Goal: Check status: Check status

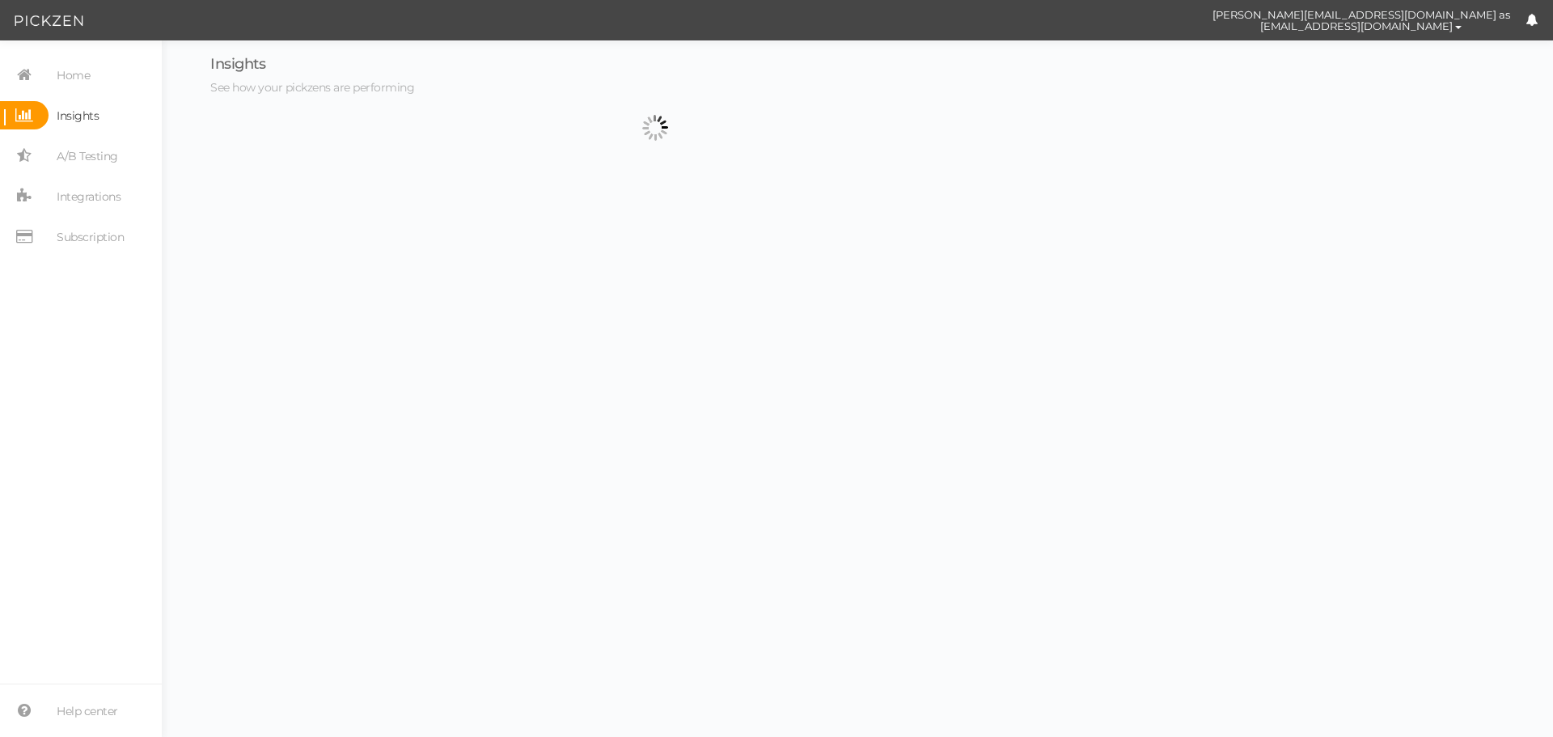
select select "13533"
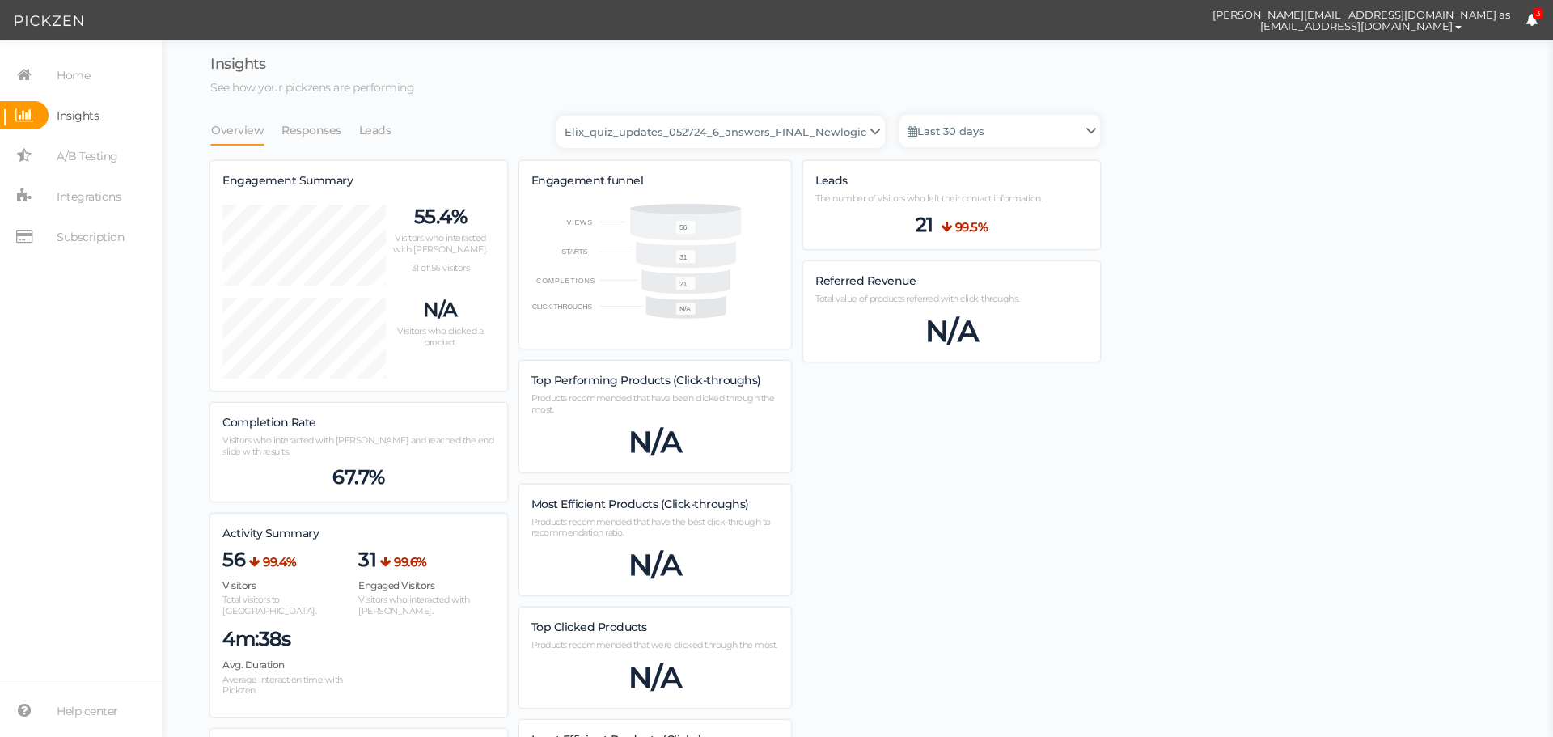
scroll to position [962, 890]
click at [956, 129] on link "Last 30 days" at bounding box center [1000, 131] width 201 height 32
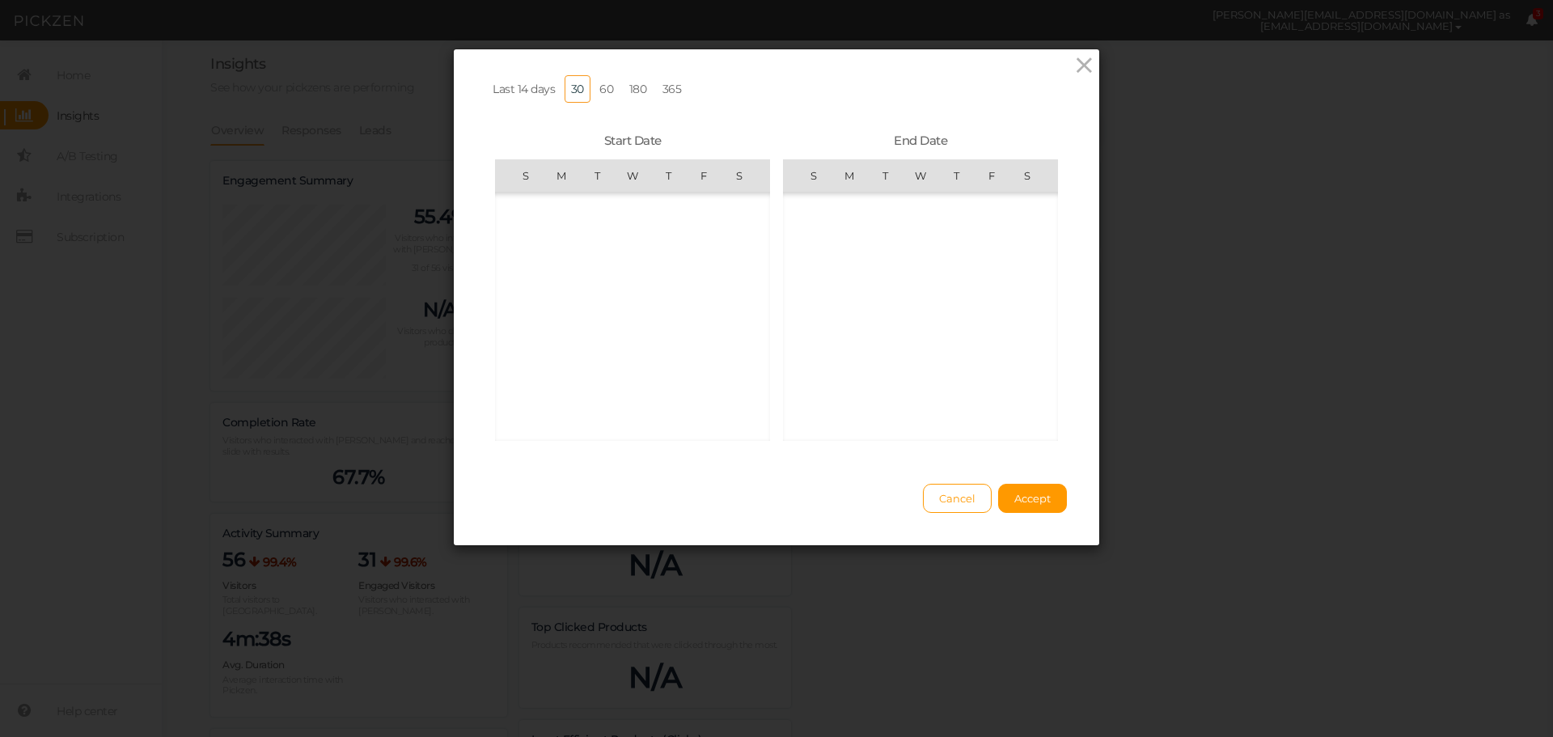
scroll to position [374572, 0]
click at [571, 210] on td "[DATE]" at bounding box center [632, 210] width 275 height 36
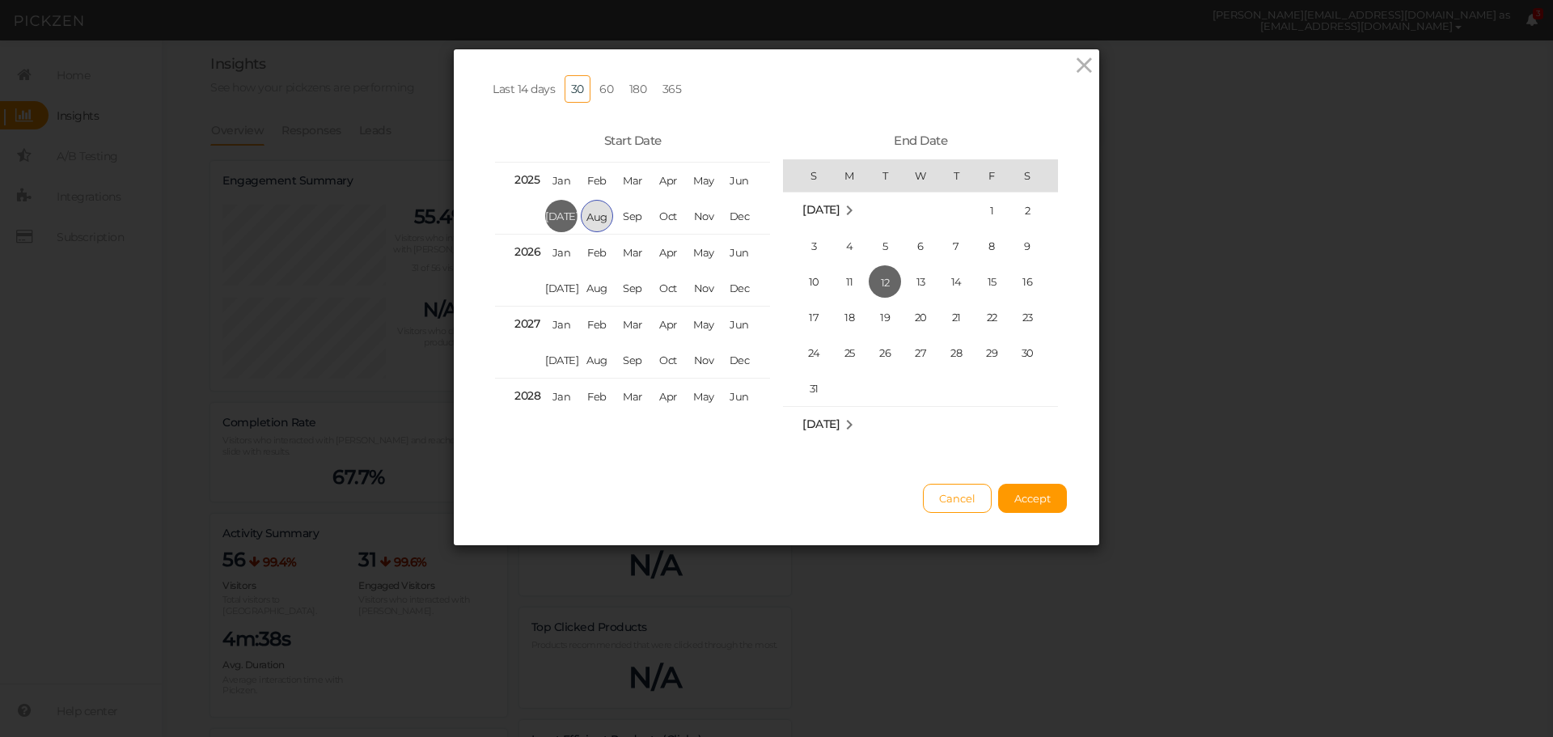
click at [582, 226] on span "Aug" at bounding box center [597, 216] width 32 height 32
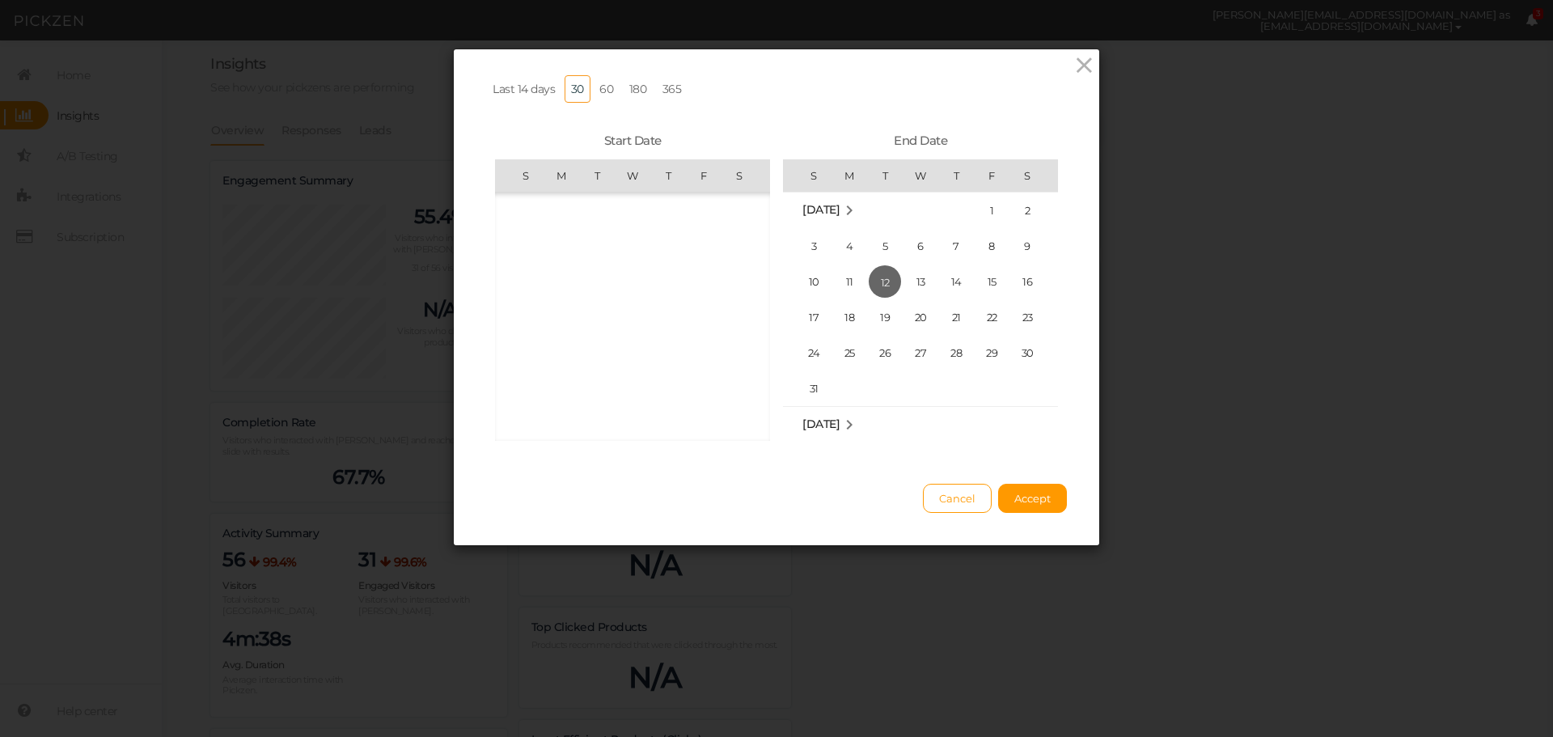
scroll to position [374572, 0]
click at [696, 219] on span "1" at bounding box center [704, 210] width 32 height 32
click at [802, 293] on span "10" at bounding box center [814, 281] width 32 height 32
click at [1032, 505] on span "Accept" at bounding box center [1033, 498] width 36 height 13
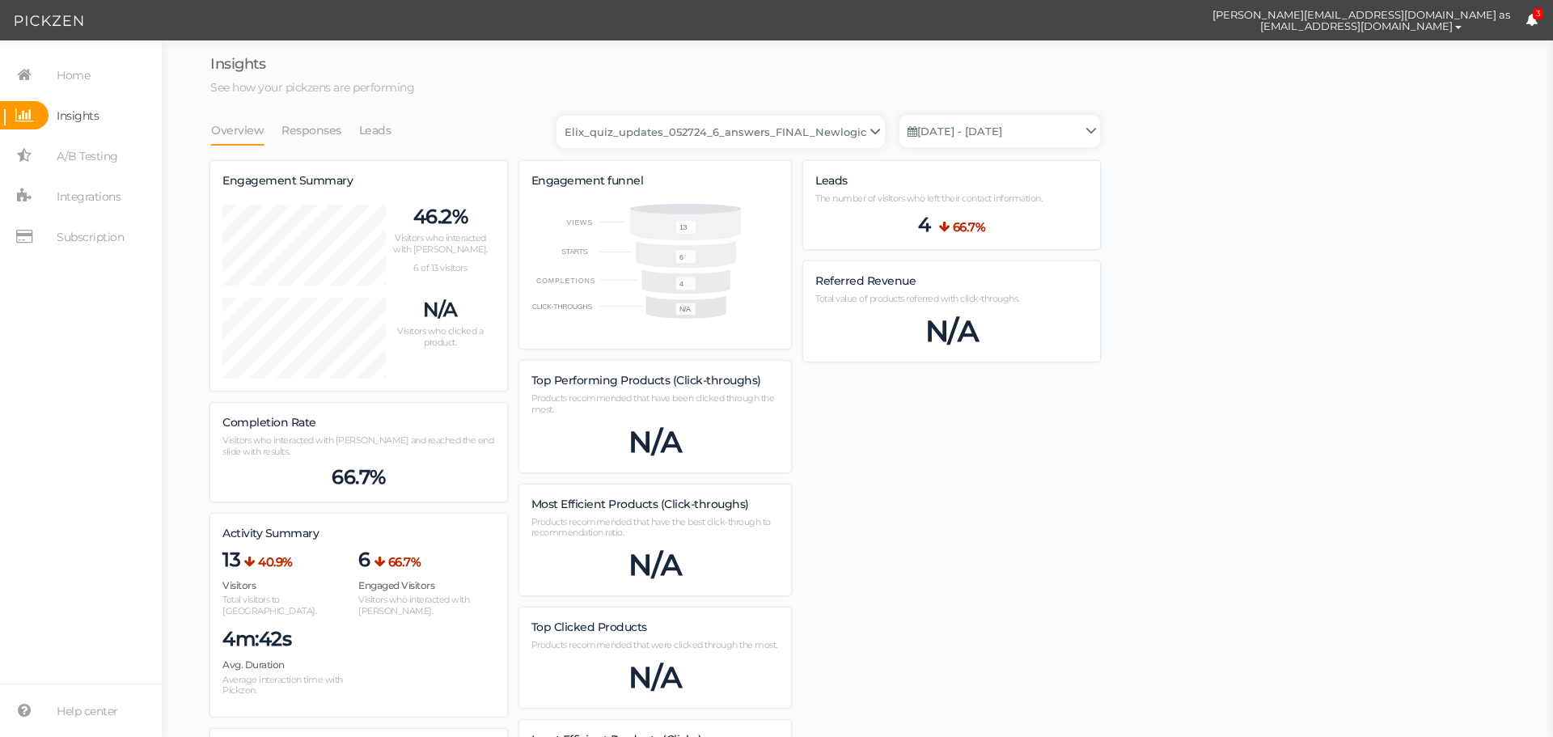
scroll to position [799, 890]
click at [612, 108] on div "Insights See how your pickzens are performing Overview Responses Leads Backup_2…" at bounding box center [655, 486] width 890 height 858
click at [624, 132] on select "Backup_2020010 backup_20200106 Elix Quiz PopUp Elix_quiz Elix_quiz [OLD] Elix_q…" at bounding box center [721, 132] width 328 height 32
select select "13104"
click at [562, 116] on select "Backup_2020010 backup_20200106 Elix Quiz PopUp Elix_quiz Elix_quiz [OLD] Elix_q…" at bounding box center [721, 132] width 328 height 32
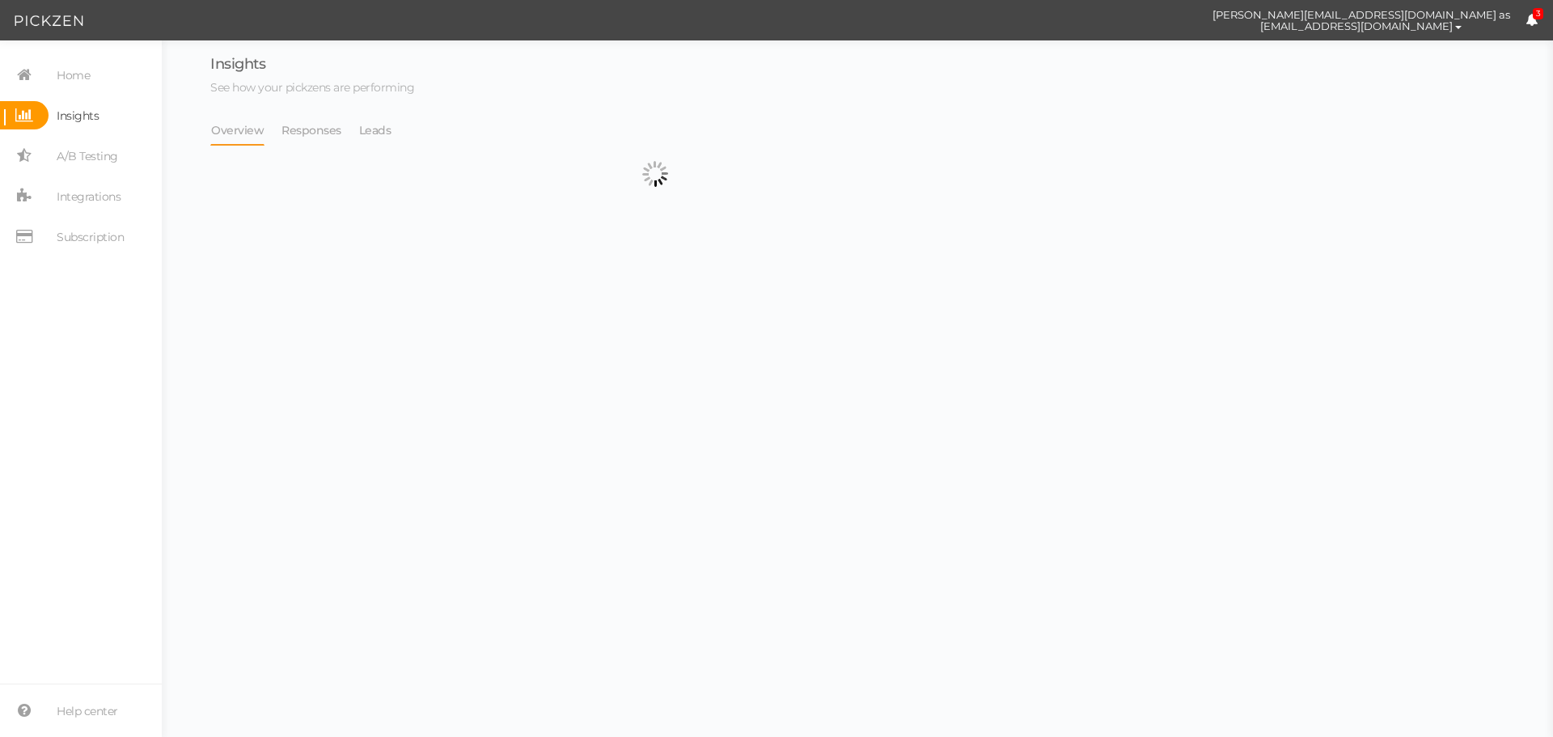
select select "13104"
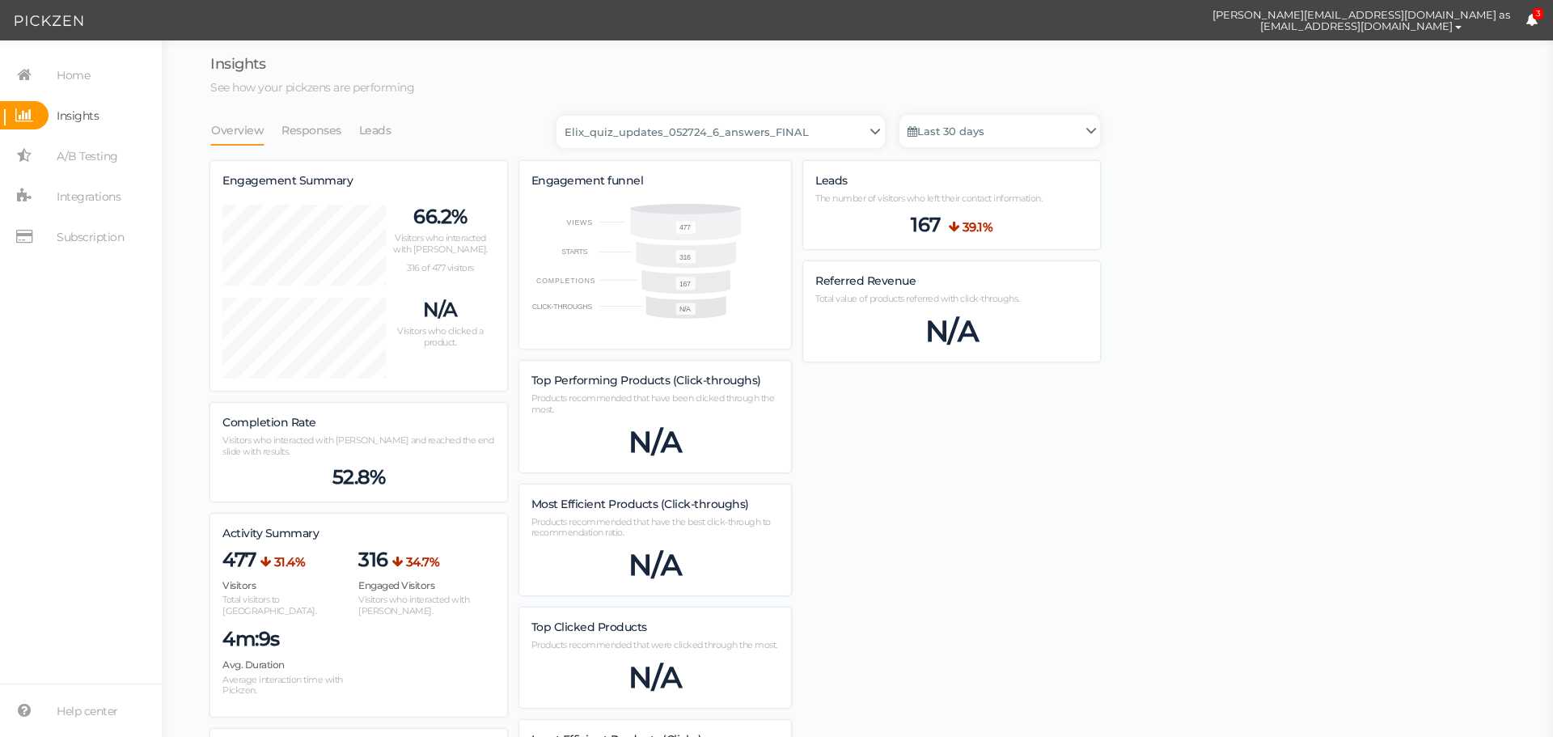
scroll to position [1566, 890]
click at [991, 121] on link "Last 30 days" at bounding box center [1000, 131] width 201 height 32
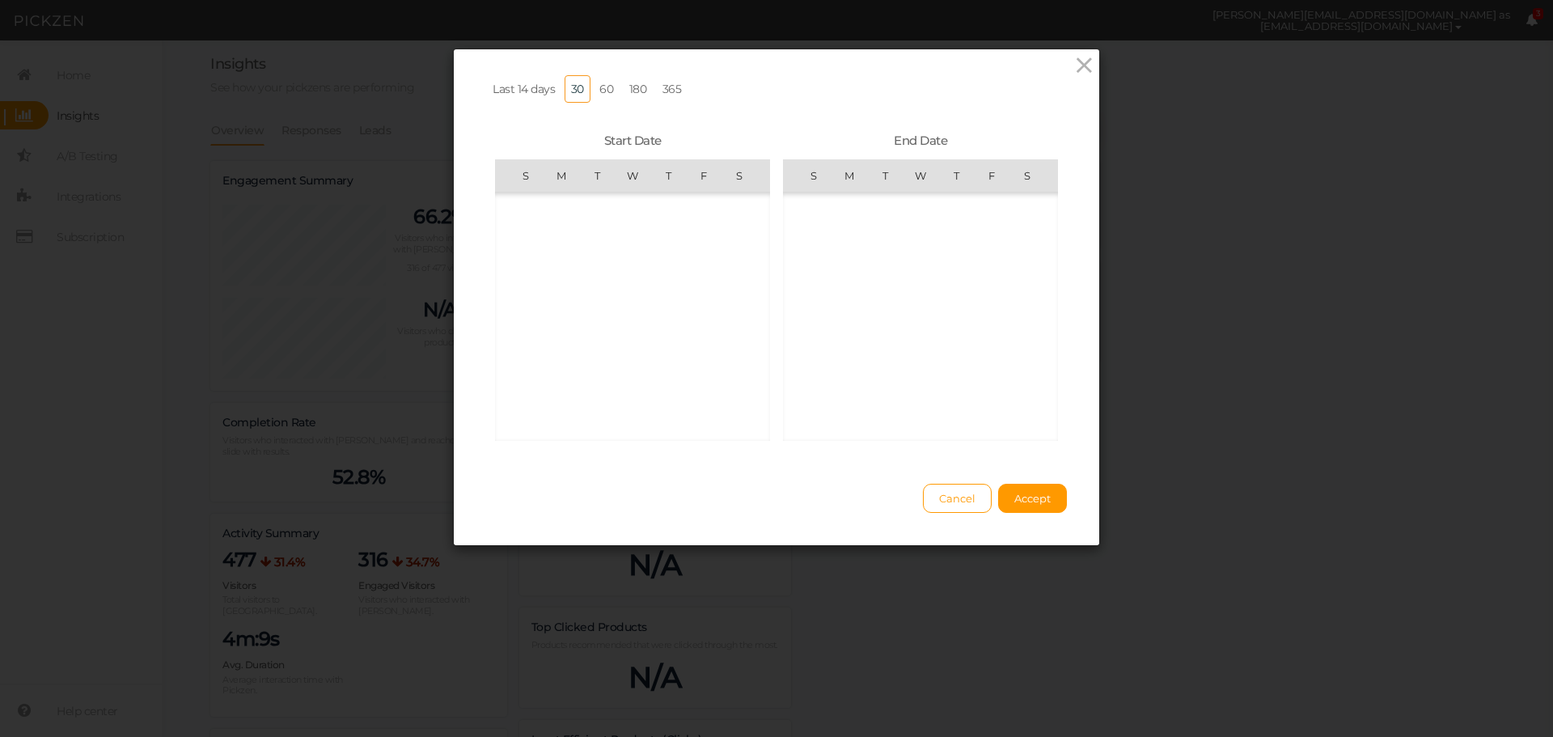
scroll to position [374572, 0]
click at [553, 212] on md-icon "July 2025" at bounding box center [561, 210] width 19 height 19
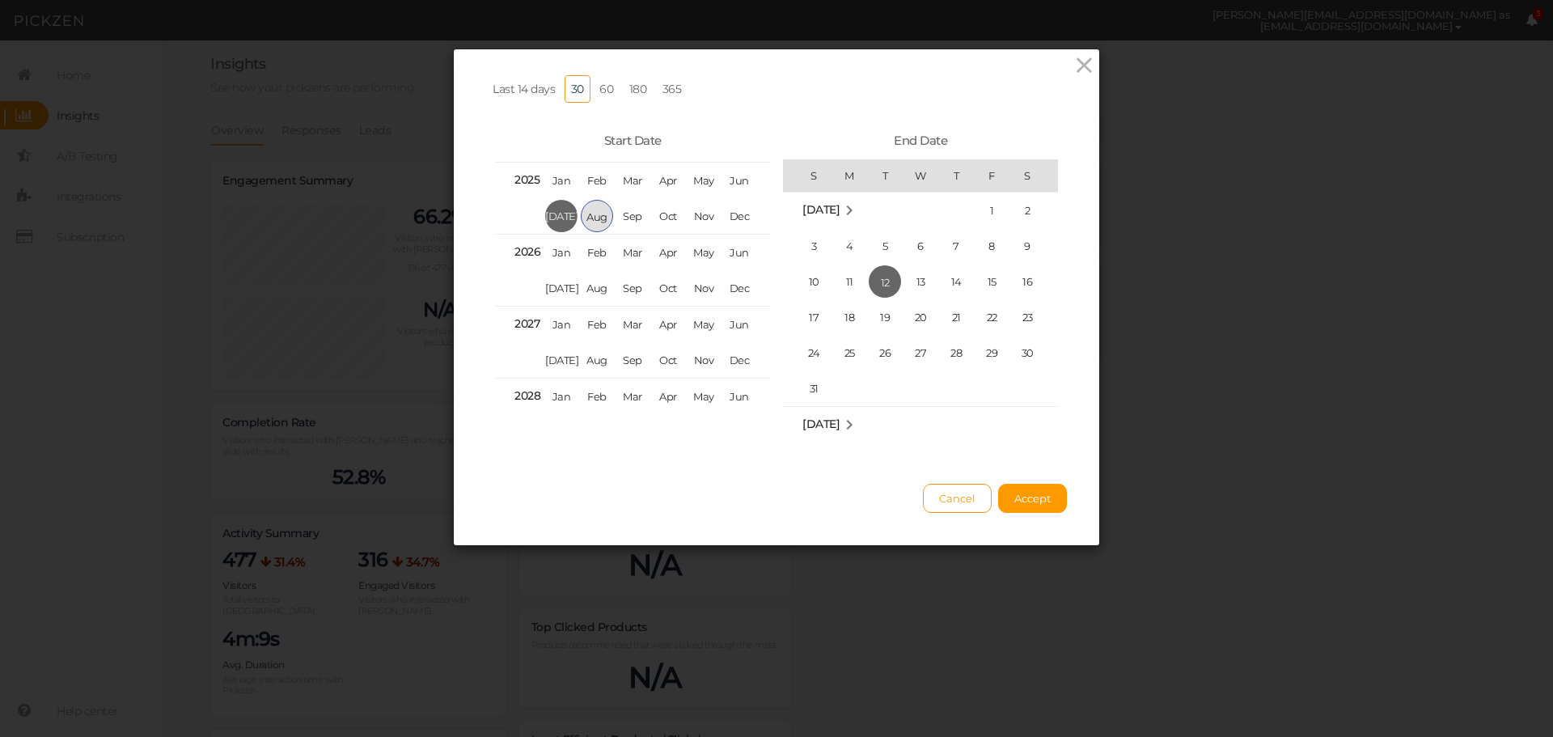
click at [591, 220] on span "Aug" at bounding box center [597, 216] width 32 height 32
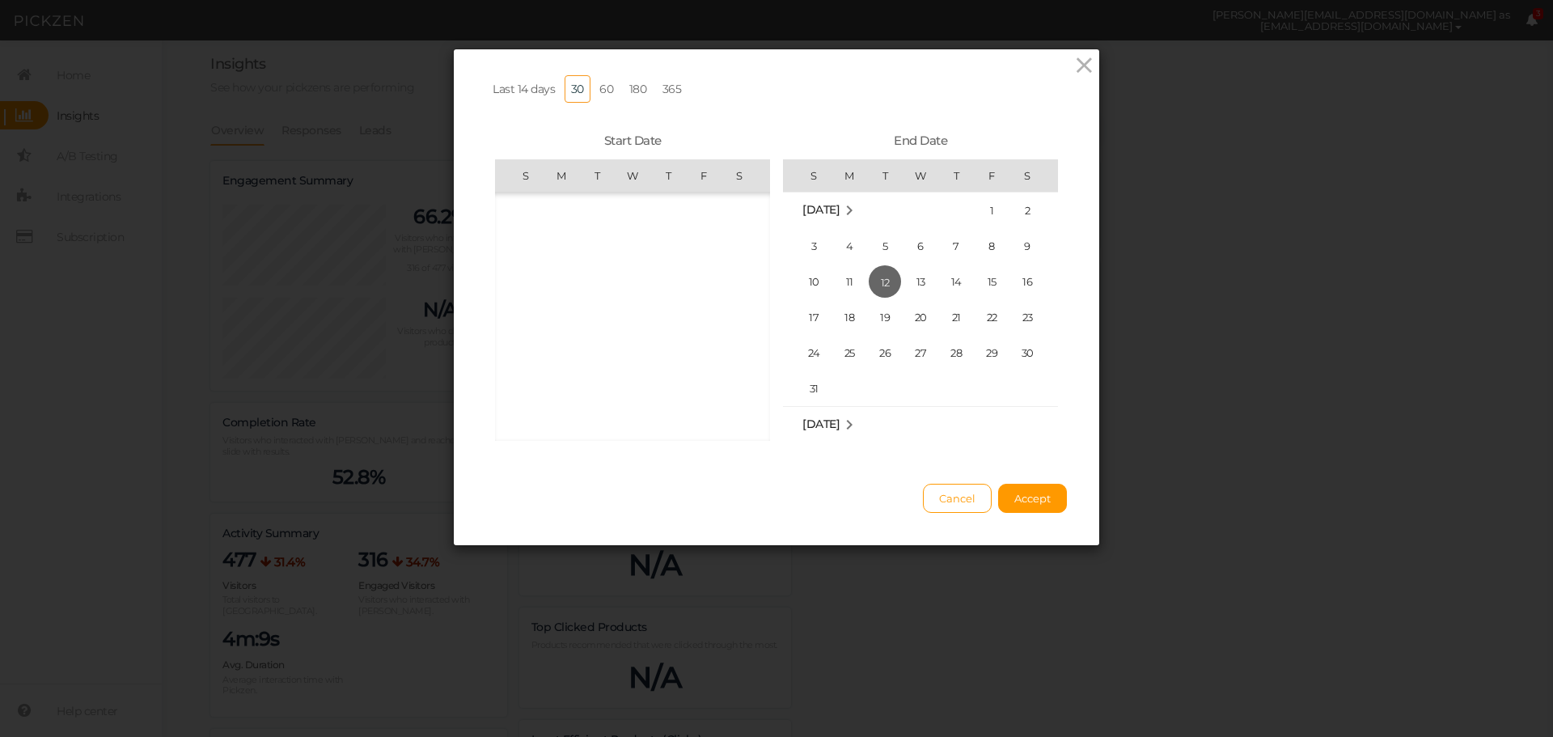
scroll to position [374572, 0]
click at [692, 217] on span "1" at bounding box center [704, 210] width 32 height 32
click at [806, 295] on span "10" at bounding box center [814, 281] width 32 height 32
click at [1015, 505] on span "Accept" at bounding box center [1033, 498] width 36 height 13
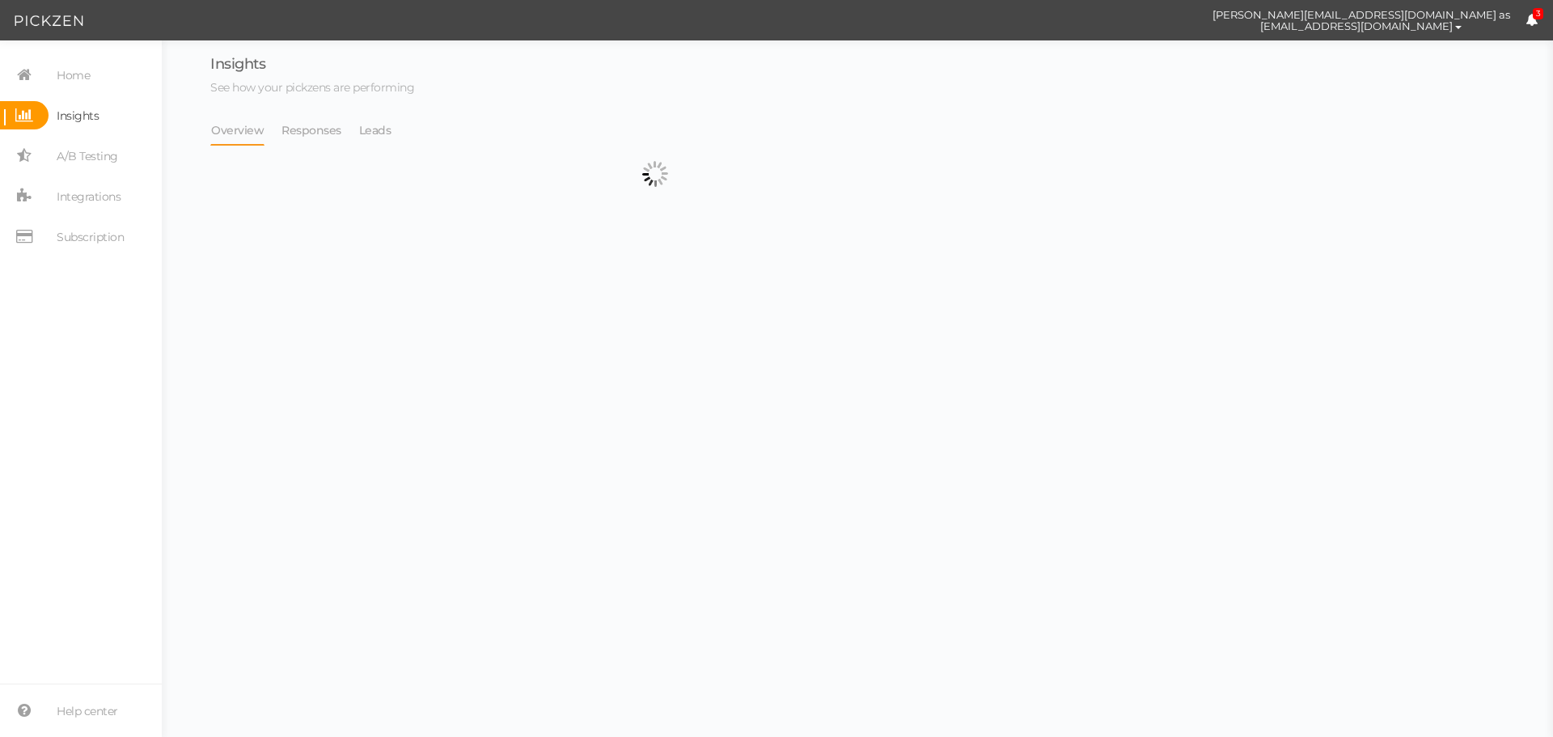
select select "13104"
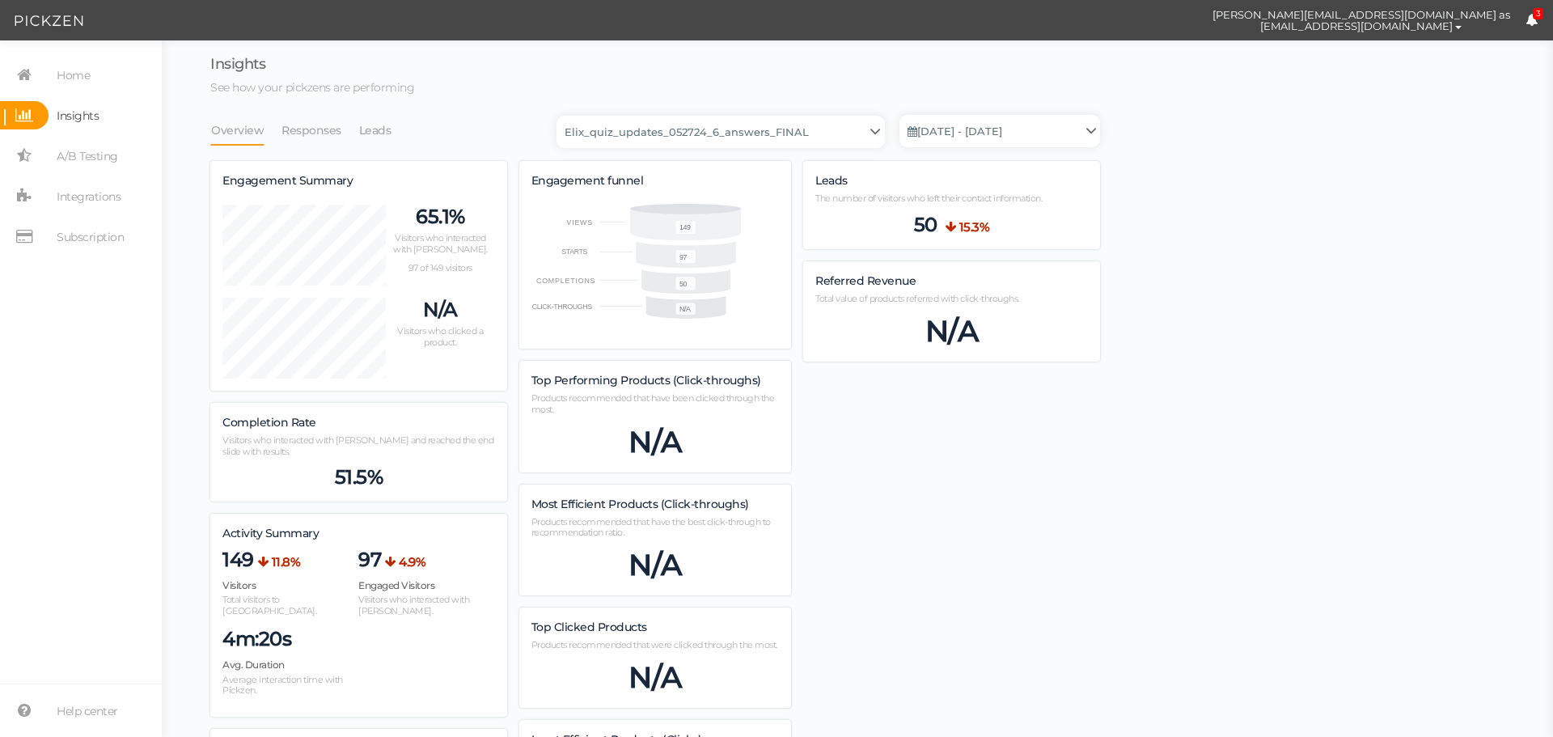
scroll to position [1199, 890]
